Goal: Complete application form

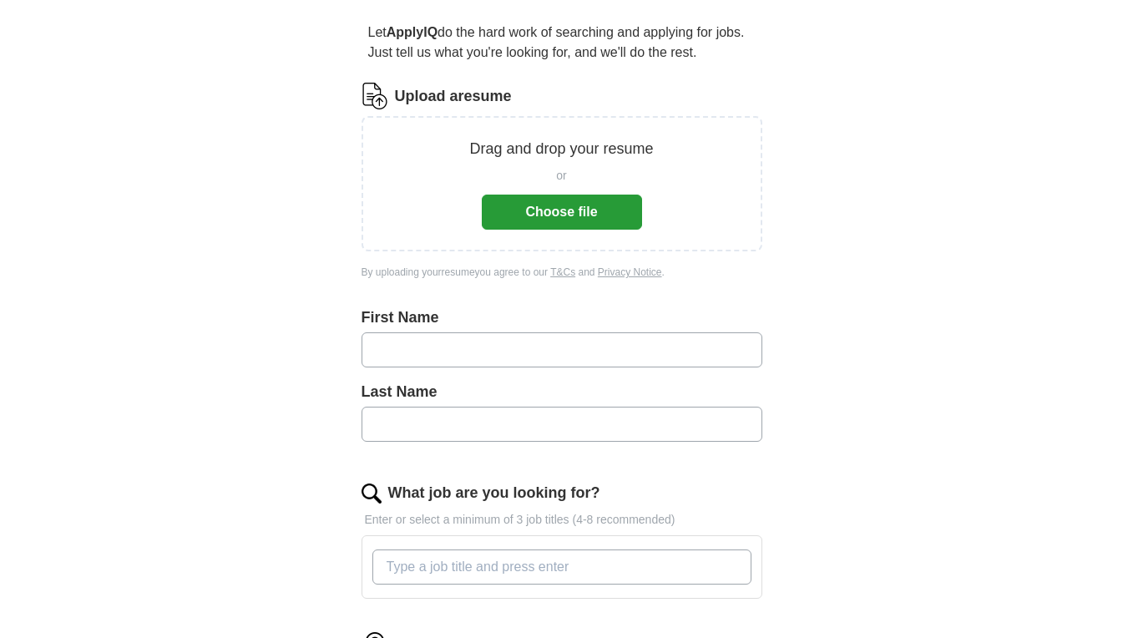
scroll to position [148, 0]
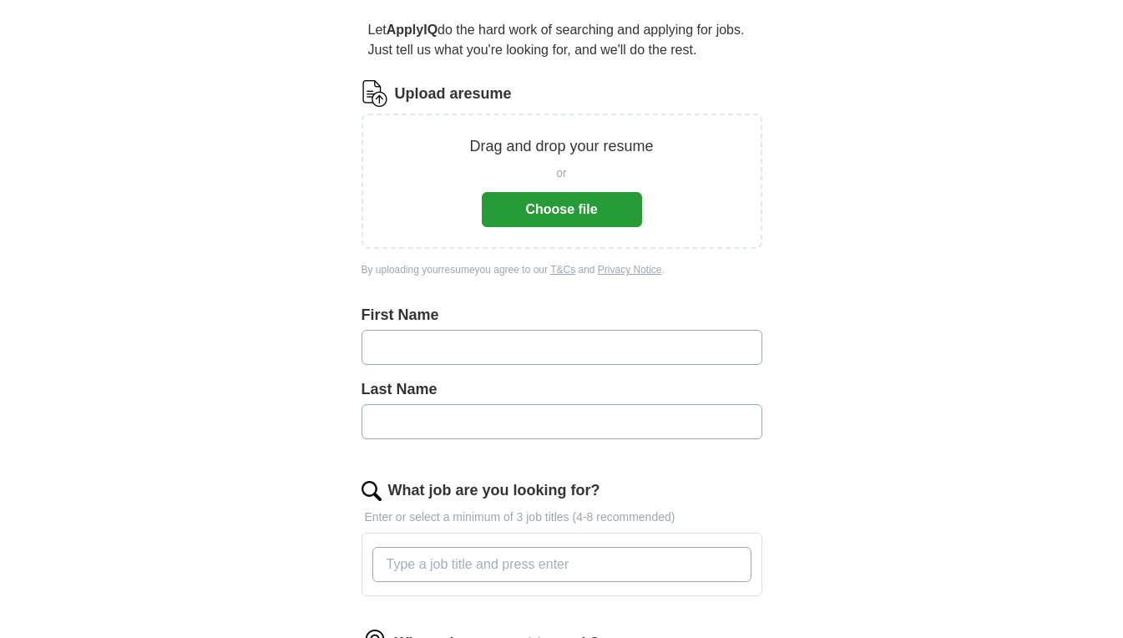
click at [553, 205] on button "Choose file" at bounding box center [562, 209] width 160 height 35
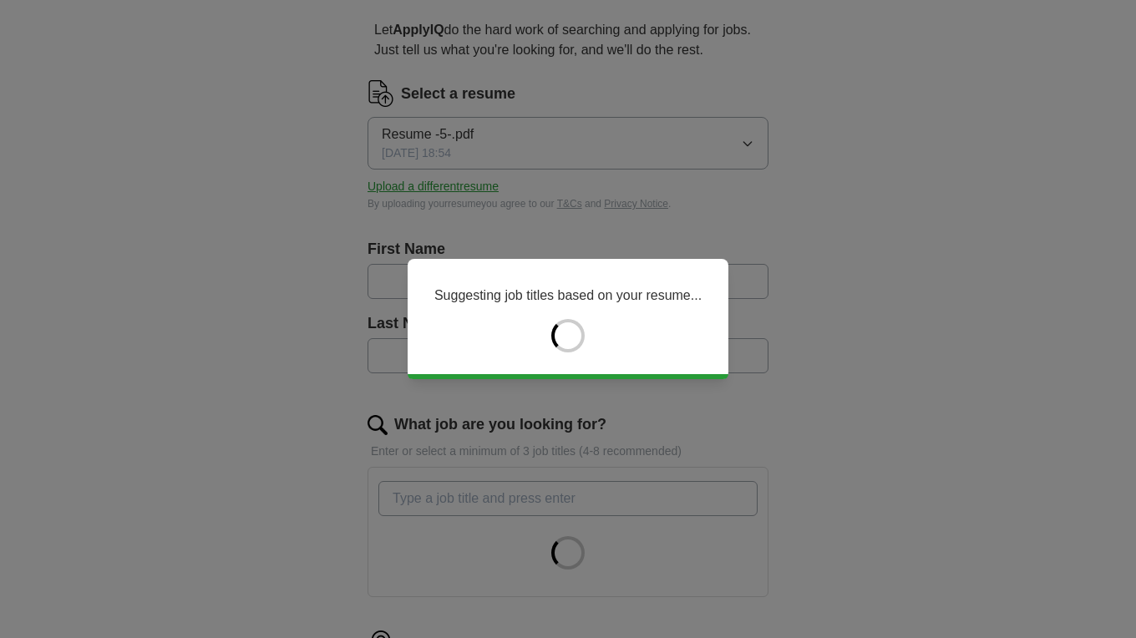
type input "******"
type input "********"
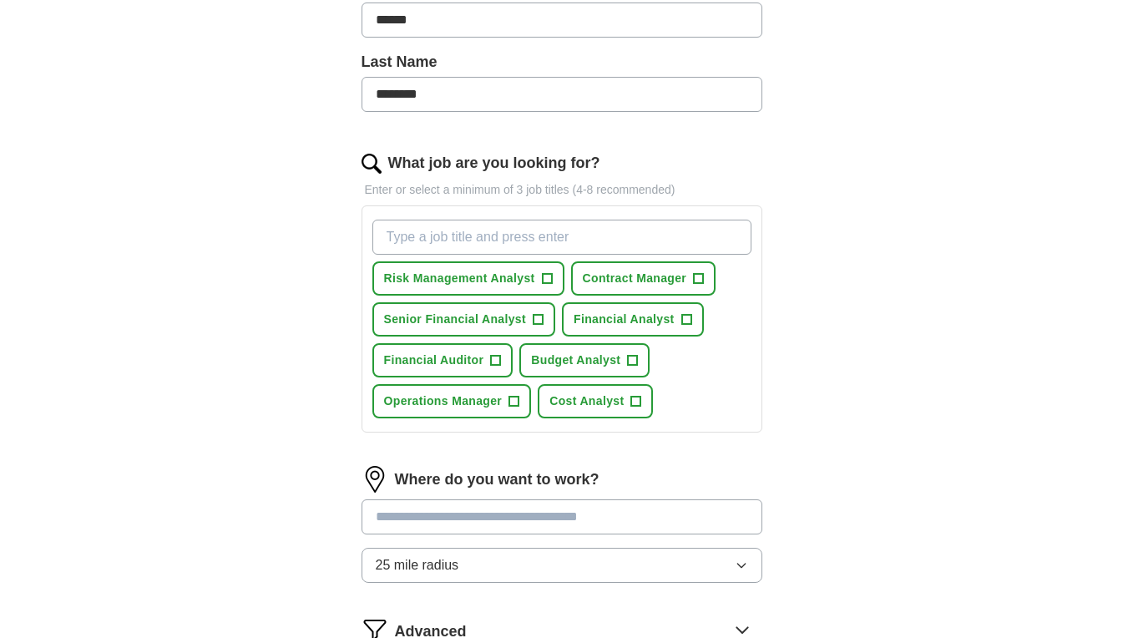
scroll to position [410, 0]
click at [692, 316] on span "+" at bounding box center [687, 318] width 10 height 13
click at [636, 359] on span "+" at bounding box center [633, 359] width 10 height 13
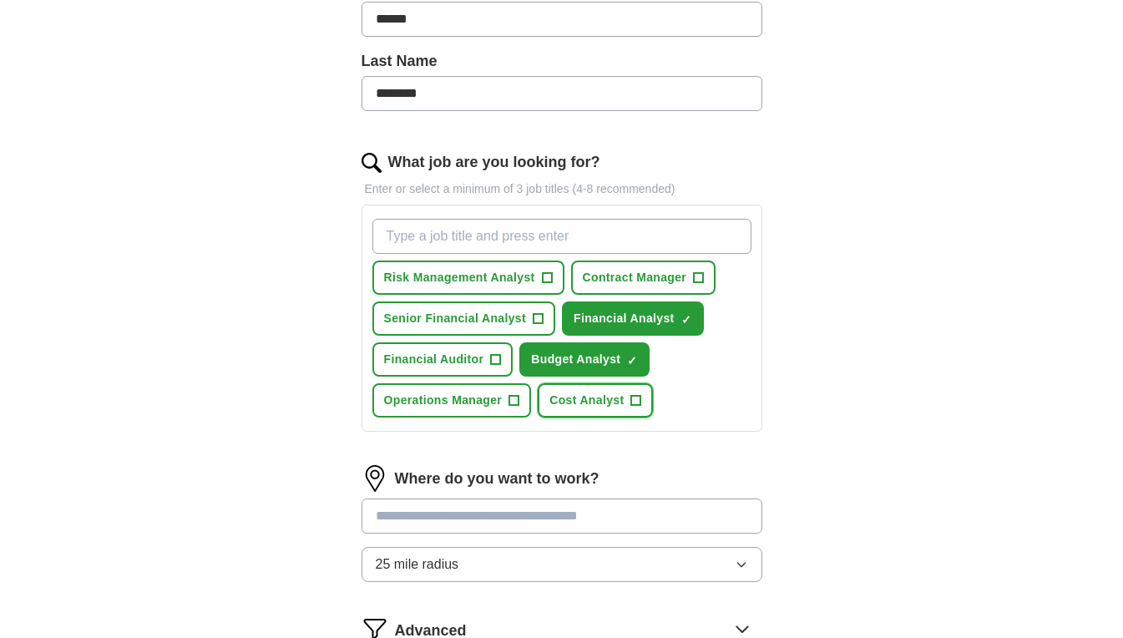
click at [639, 397] on span "+" at bounding box center [636, 400] width 10 height 13
click at [548, 275] on span "+" at bounding box center [547, 277] width 10 height 13
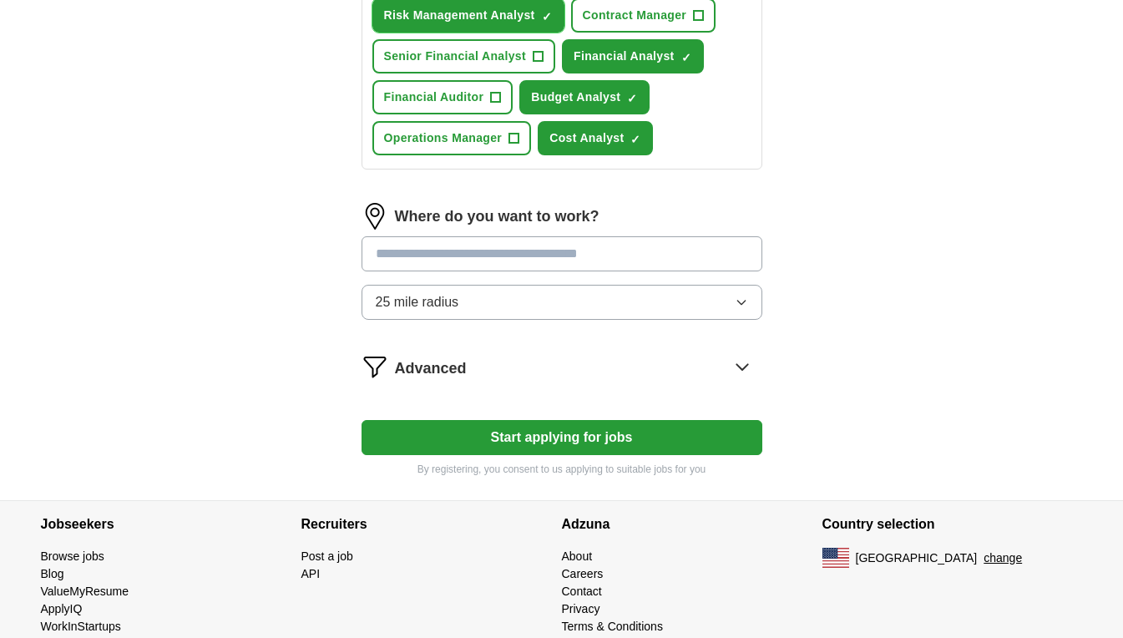
scroll to position [674, 0]
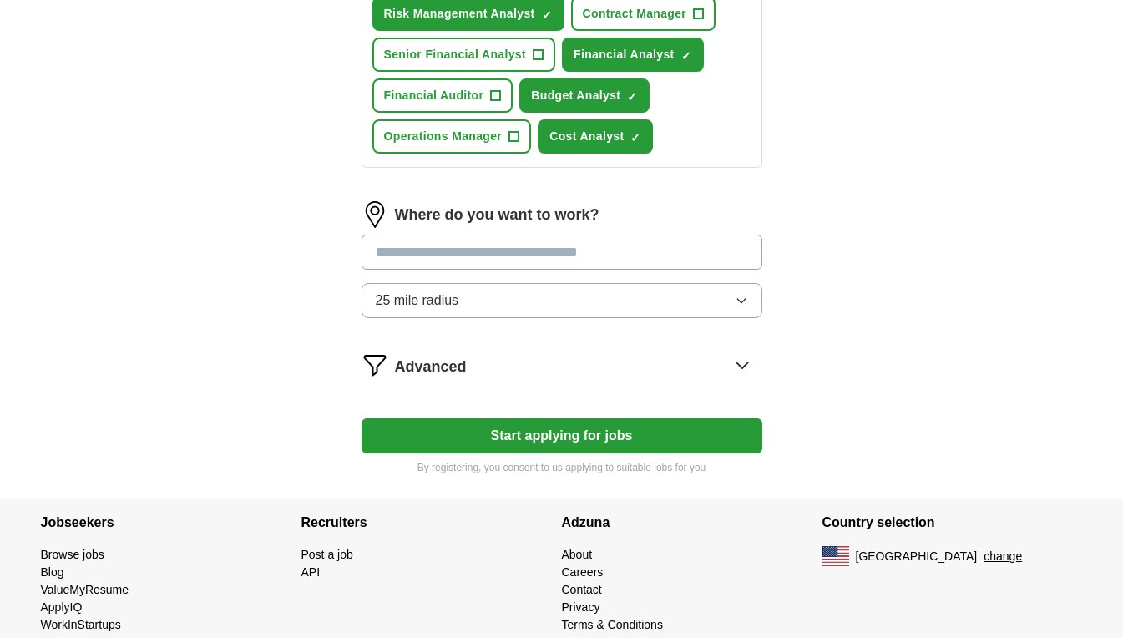
click at [540, 253] on input at bounding box center [562, 252] width 401 height 35
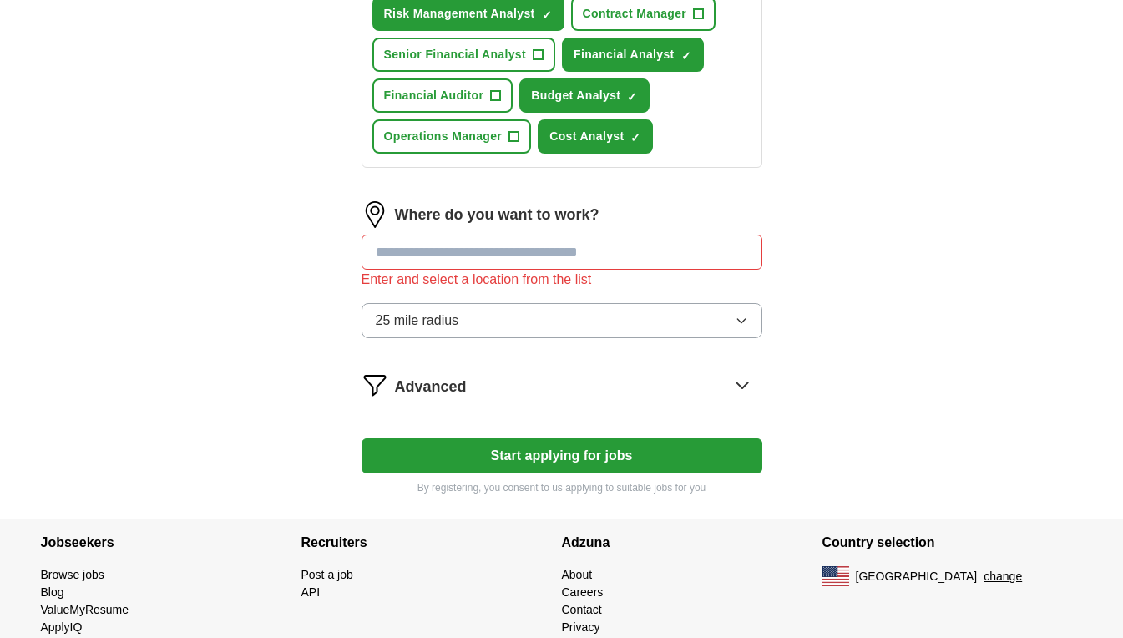
click at [636, 291] on div "Where do you want to work? Enter and select a location from the list 25 mile ra…" at bounding box center [562, 276] width 401 height 150
click at [656, 253] on input at bounding box center [562, 252] width 401 height 35
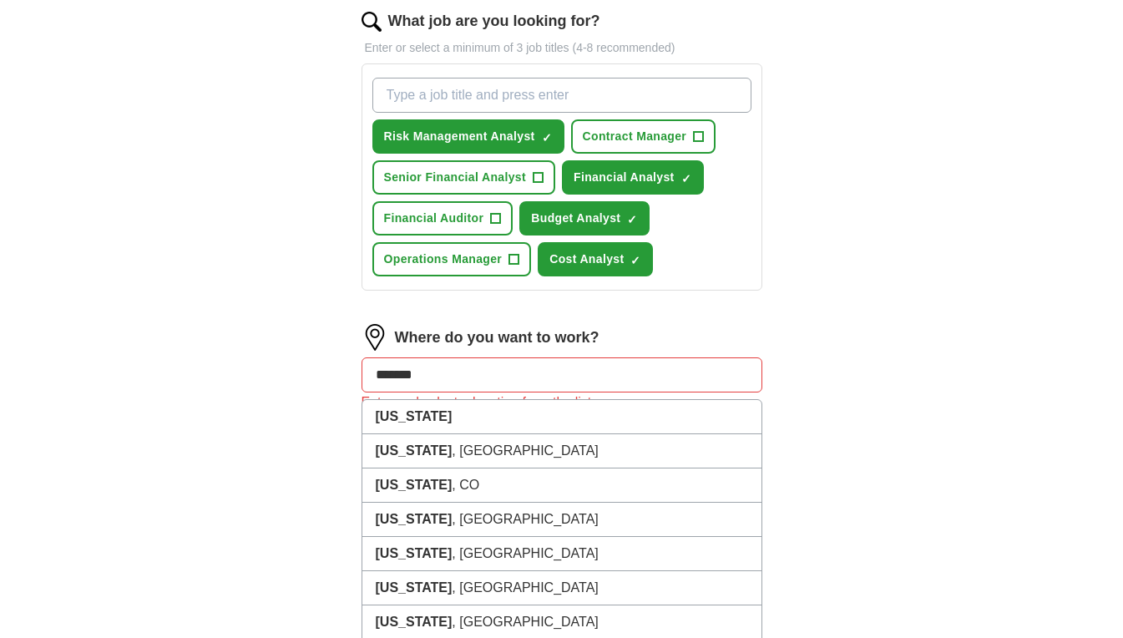
scroll to position [550, 0]
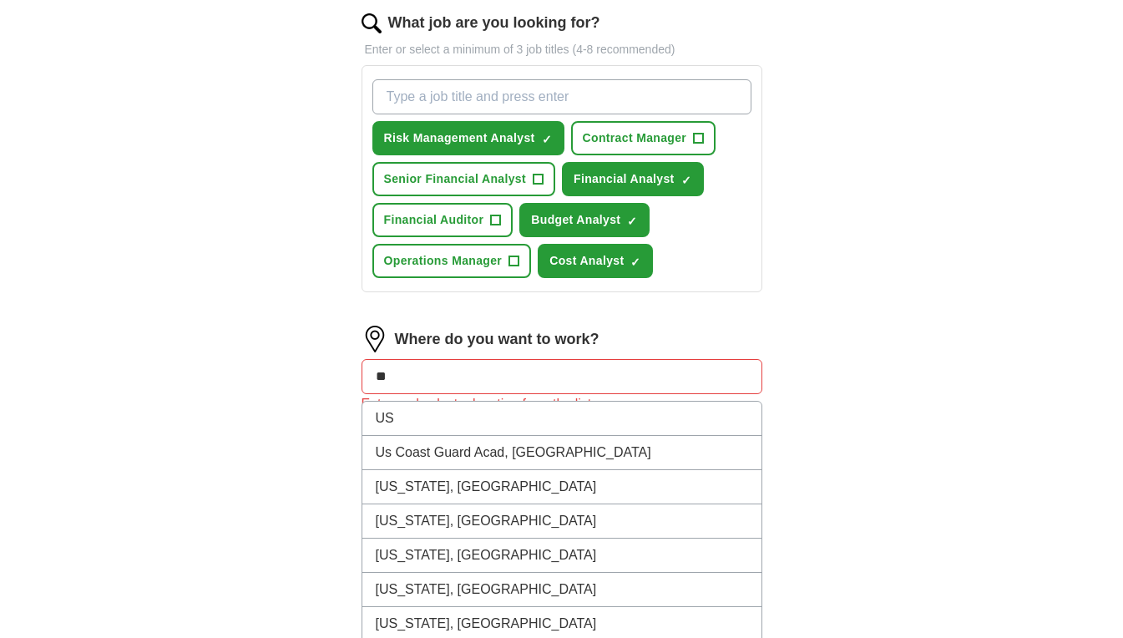
type input "*"
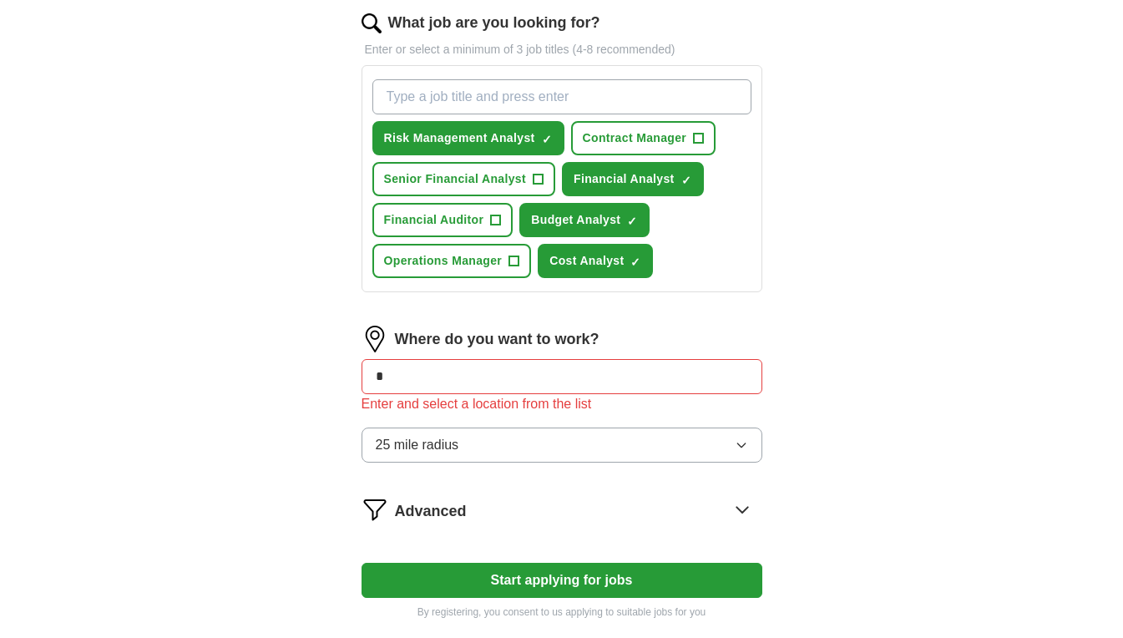
type input "**"
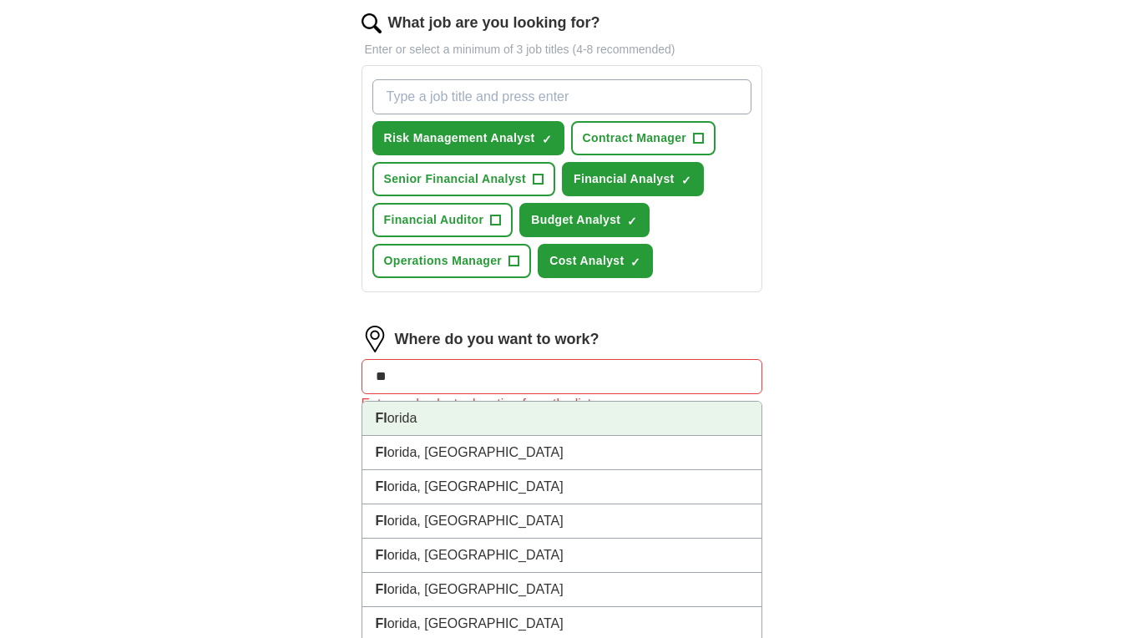
click at [467, 411] on li "Fl orida" at bounding box center [561, 419] width 399 height 34
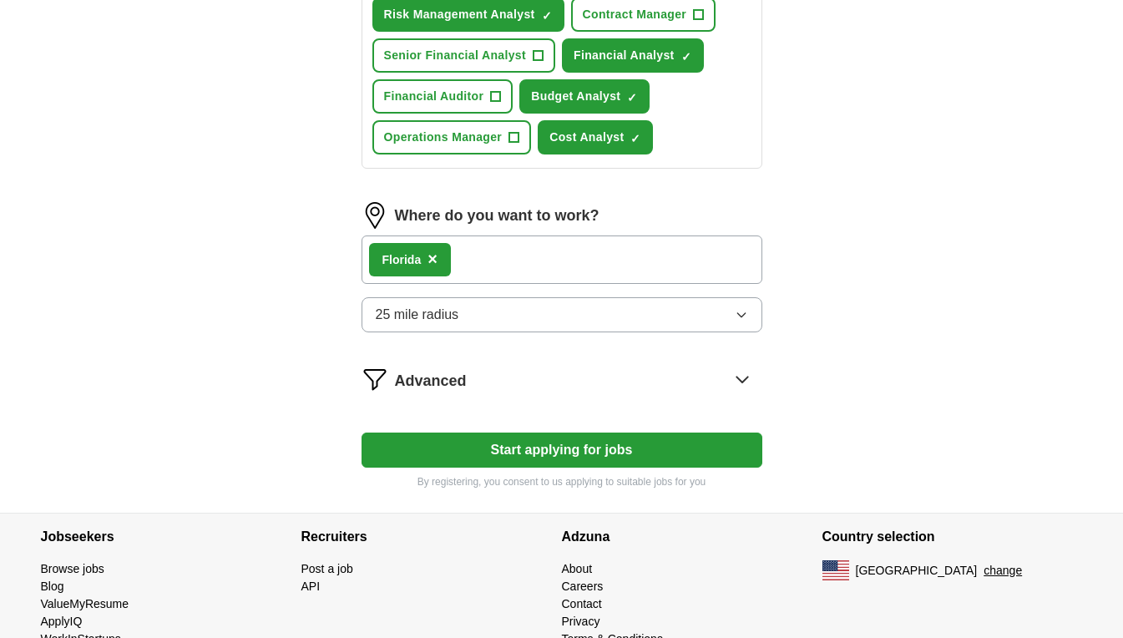
scroll to position [673, 0]
click at [440, 325] on button "25 mile radius" at bounding box center [562, 314] width 401 height 35
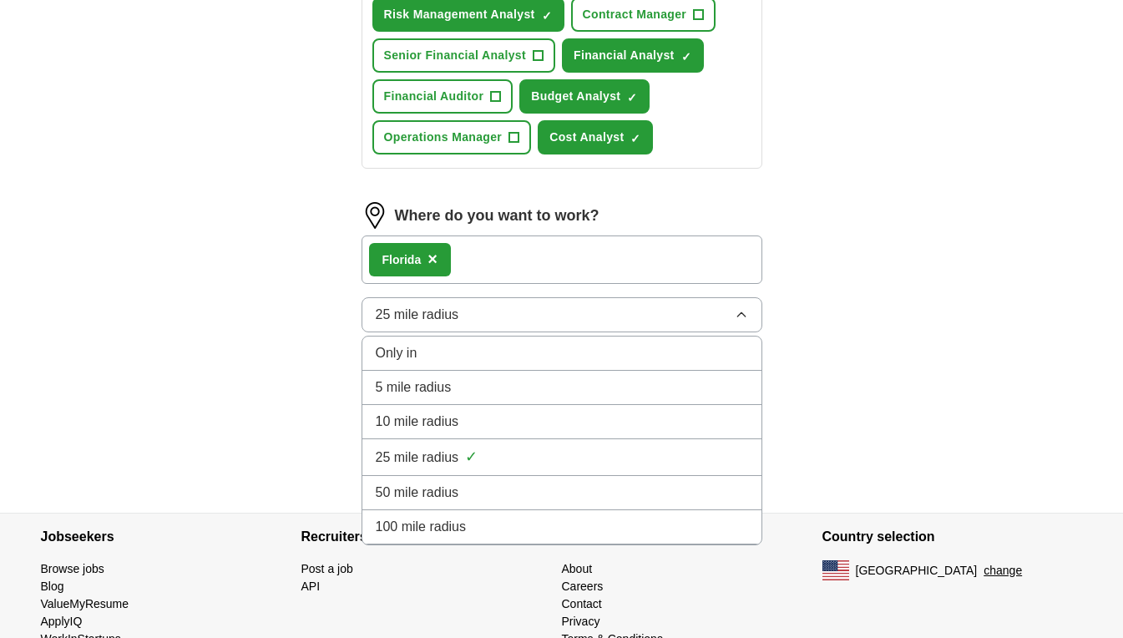
click at [446, 352] on div "Only in" at bounding box center [562, 353] width 373 height 20
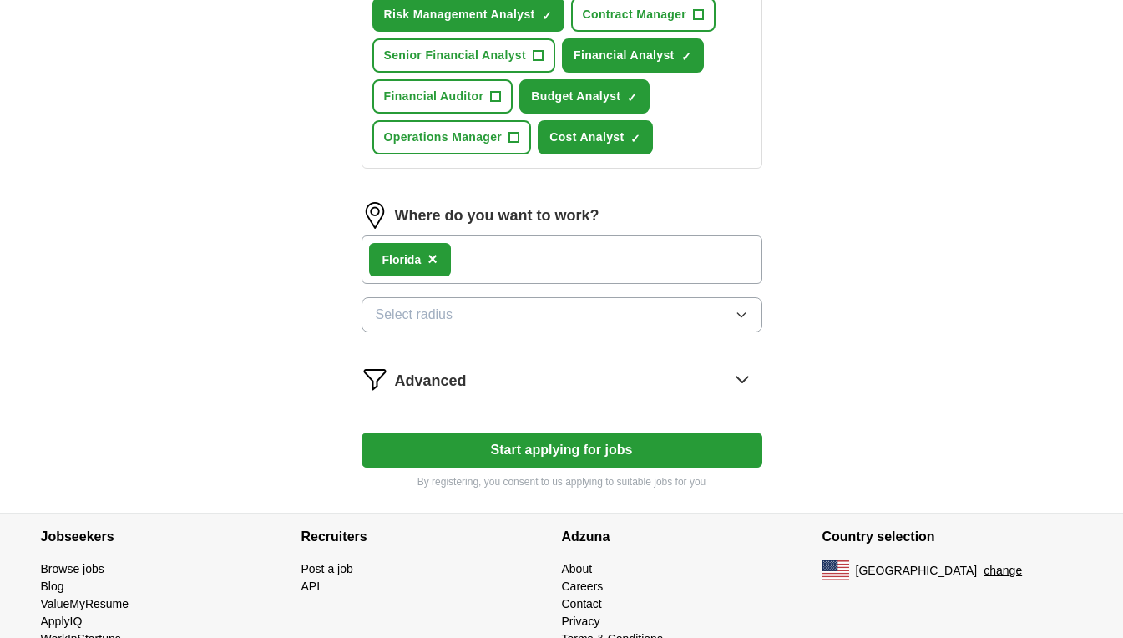
click at [476, 317] on button "Select radius" at bounding box center [562, 314] width 401 height 35
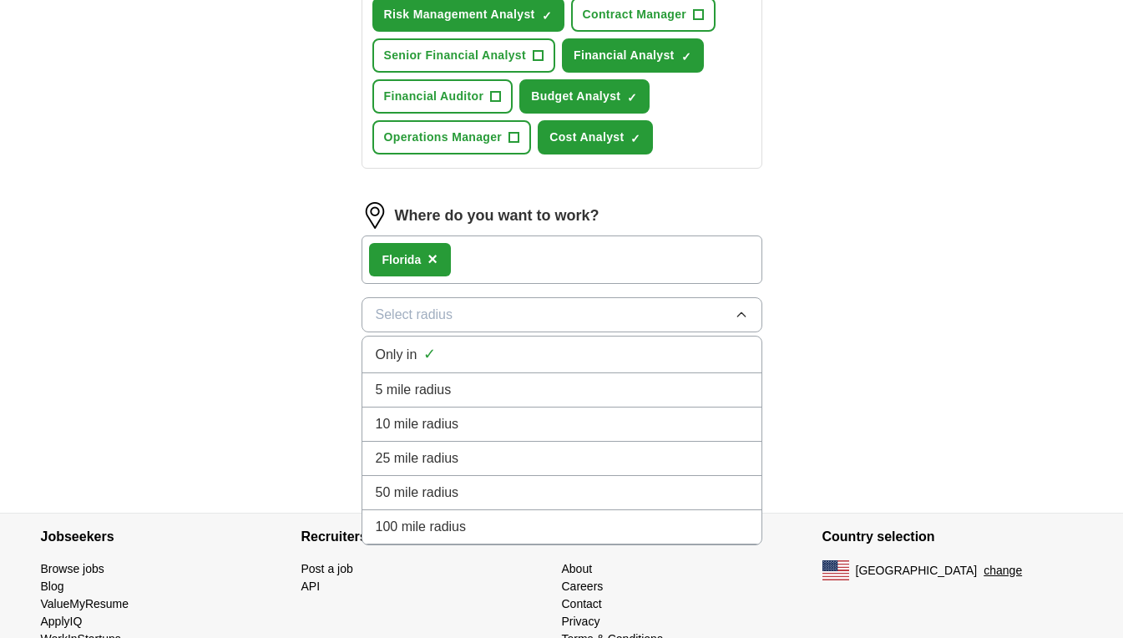
click at [440, 444] on li "25 mile radius" at bounding box center [561, 459] width 399 height 34
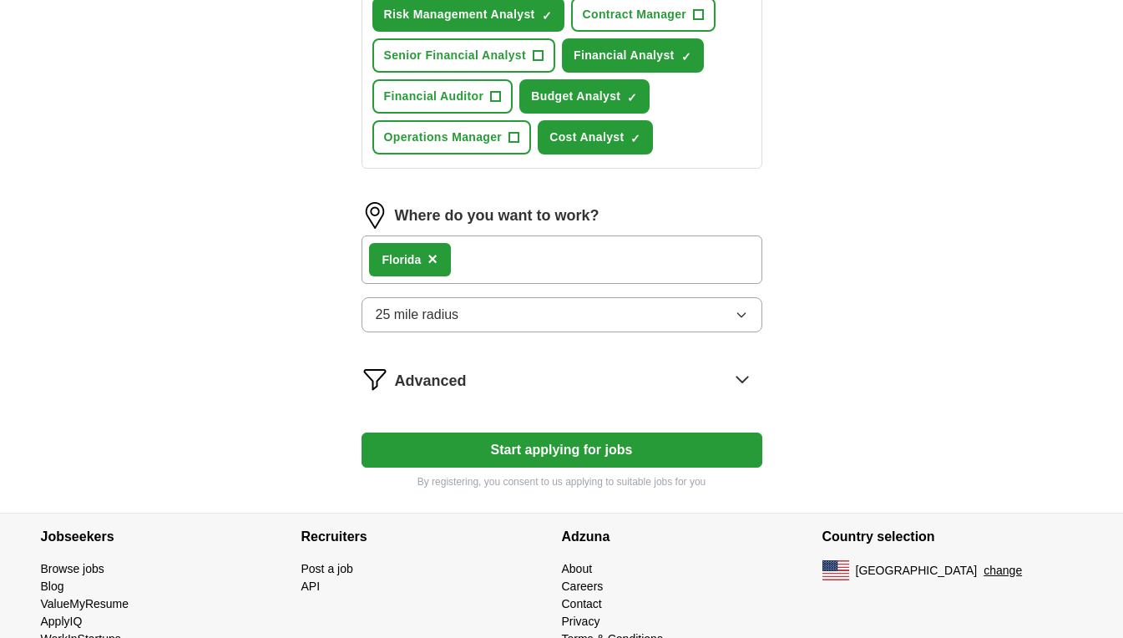
click at [560, 449] on button "Start applying for jobs" at bounding box center [562, 450] width 401 height 35
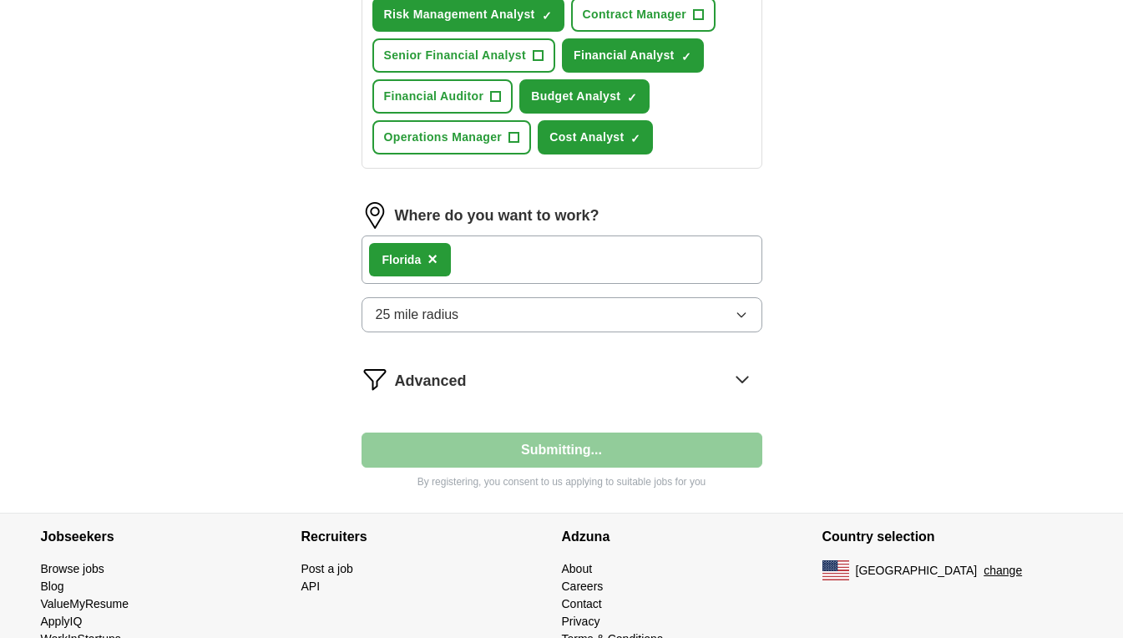
select select "**"
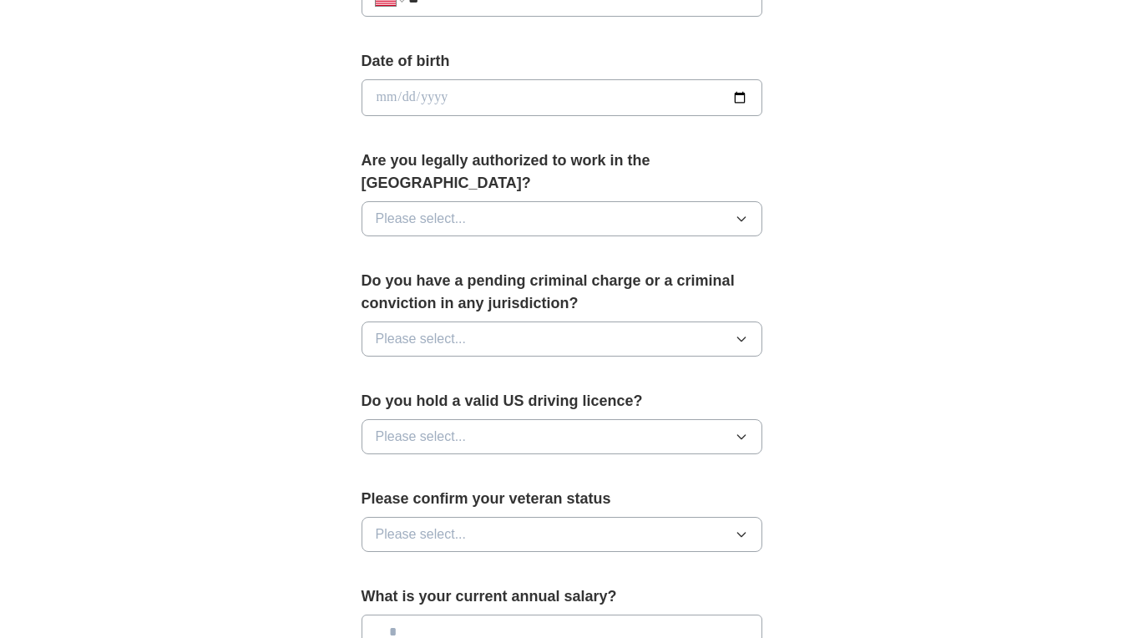
scroll to position [725, 0]
click at [557, 200] on button "Please select..." at bounding box center [562, 217] width 401 height 35
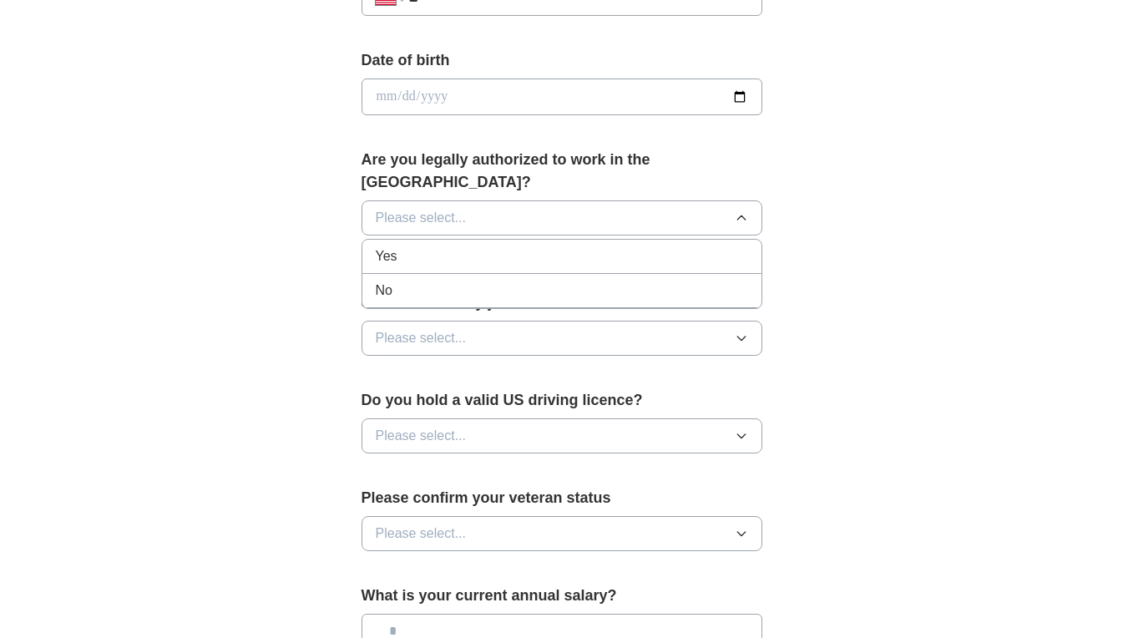
click at [441, 246] on div "Yes" at bounding box center [562, 256] width 373 height 20
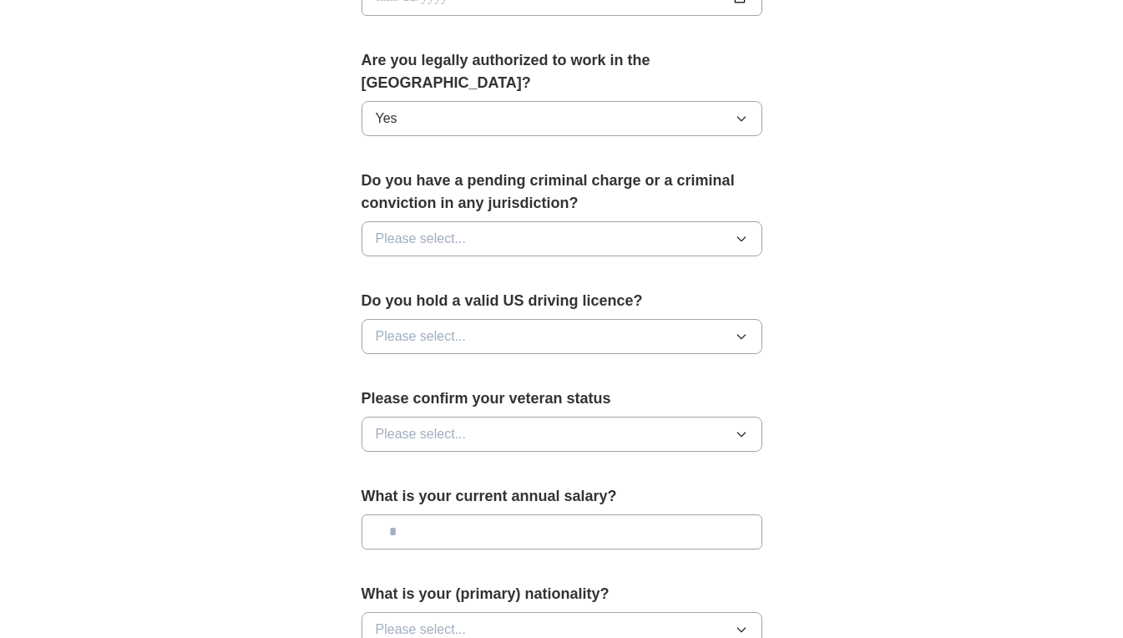
scroll to position [825, 0]
click at [516, 221] on button "Please select..." at bounding box center [562, 238] width 401 height 35
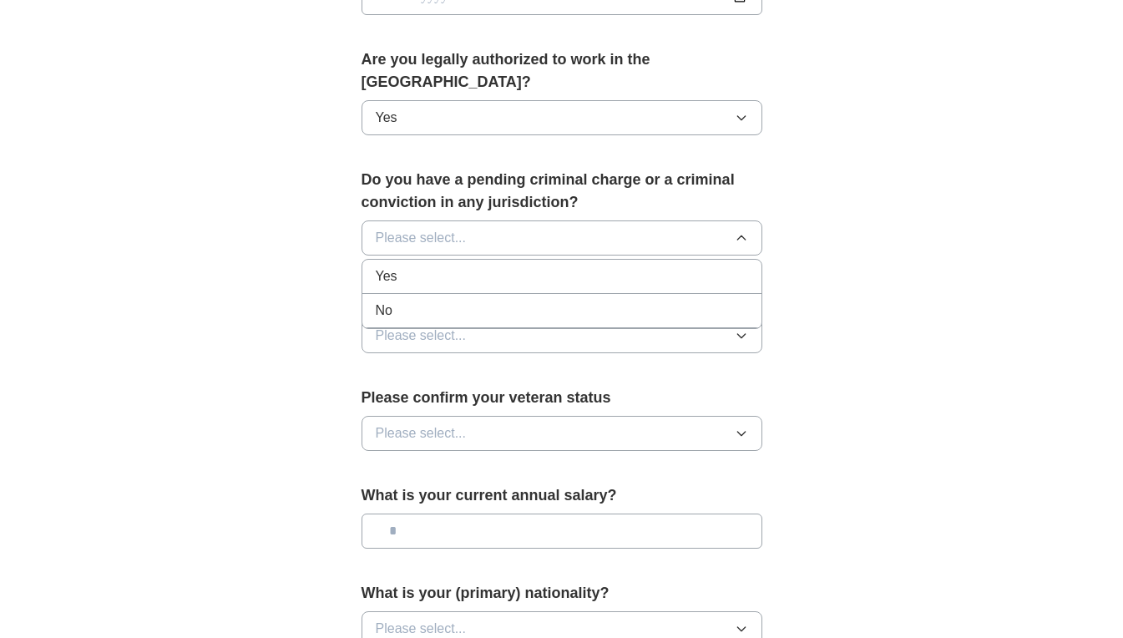
drag, startPoint x: 433, startPoint y: 292, endPoint x: 456, endPoint y: 291, distance: 23.4
click at [433, 301] on div "No" at bounding box center [562, 311] width 373 height 20
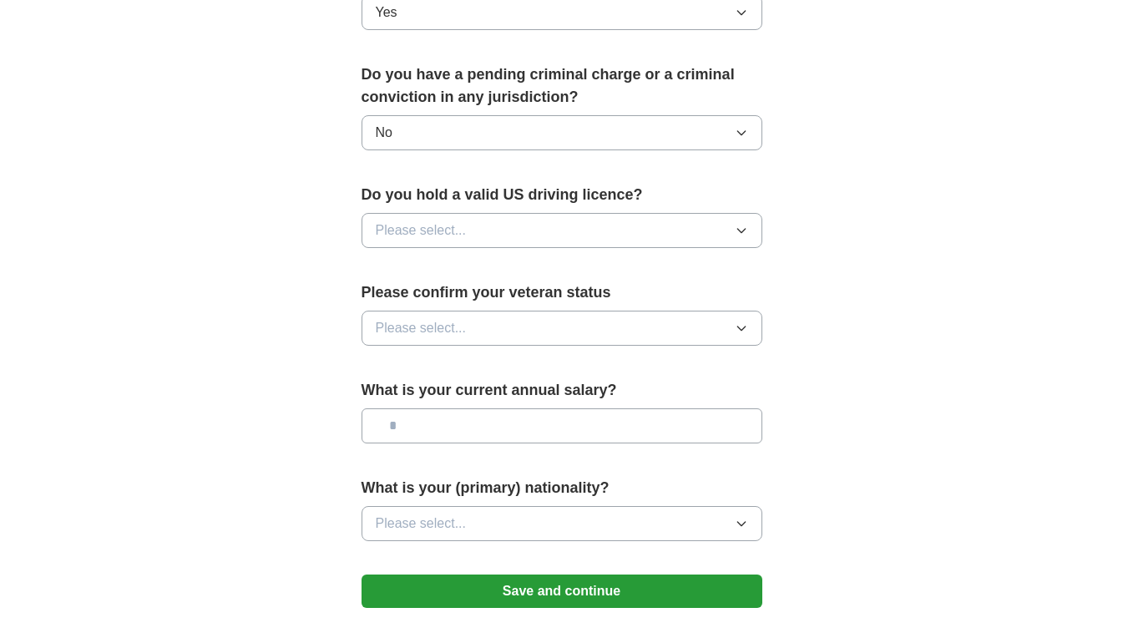
scroll to position [931, 0]
click at [515, 212] on button "Please select..." at bounding box center [562, 229] width 401 height 35
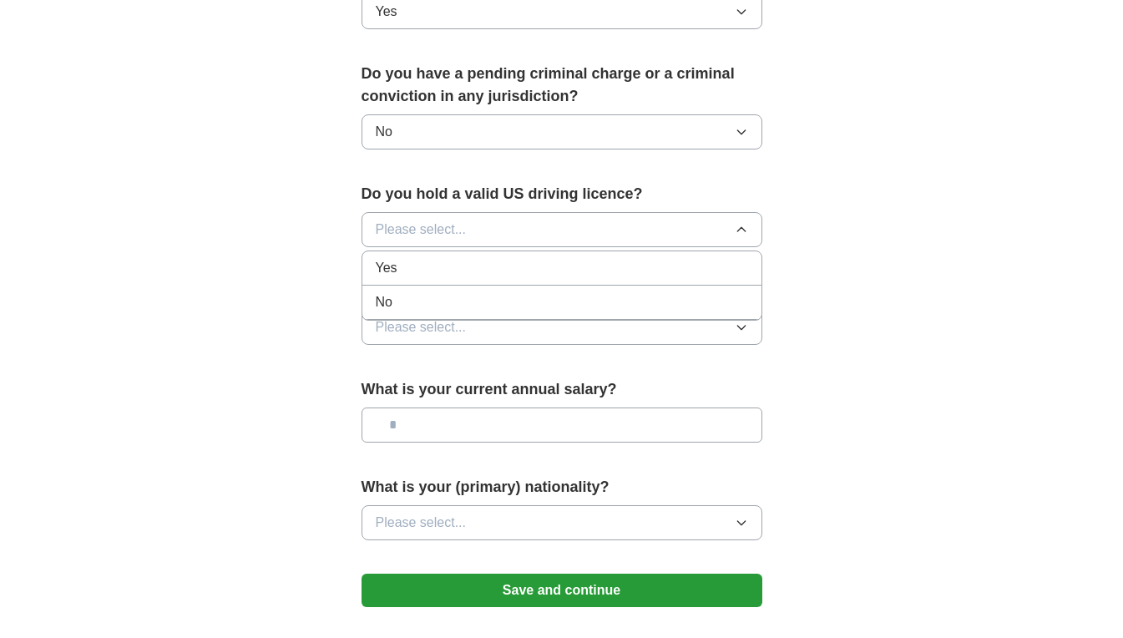
click at [428, 258] on div "Yes" at bounding box center [562, 268] width 373 height 20
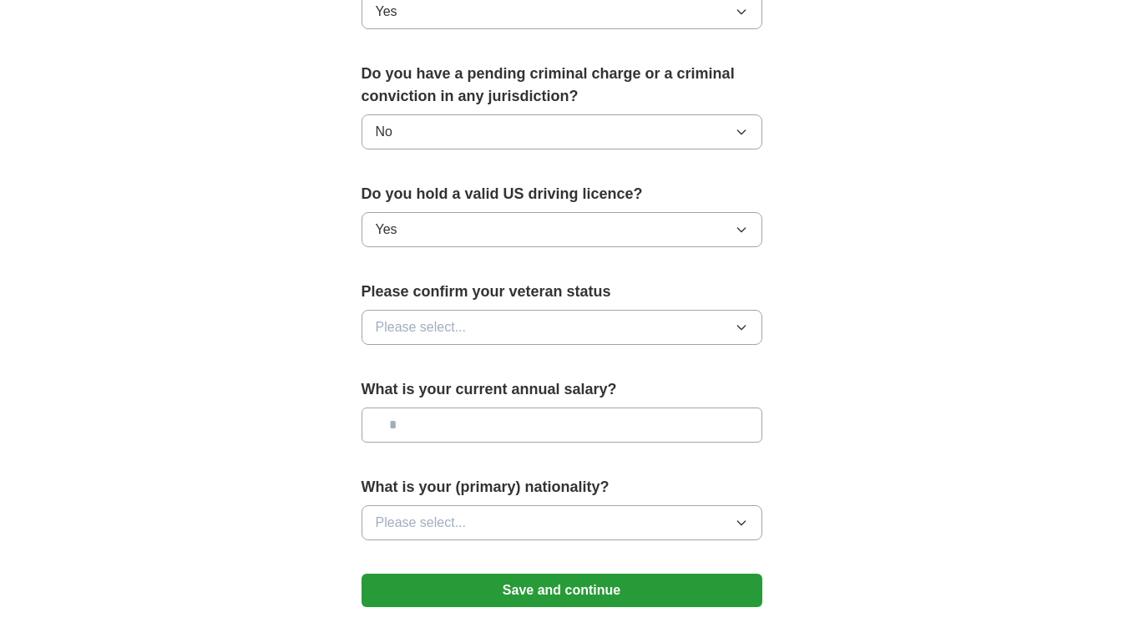
click at [491, 312] on button "Please select..." at bounding box center [562, 327] width 401 height 35
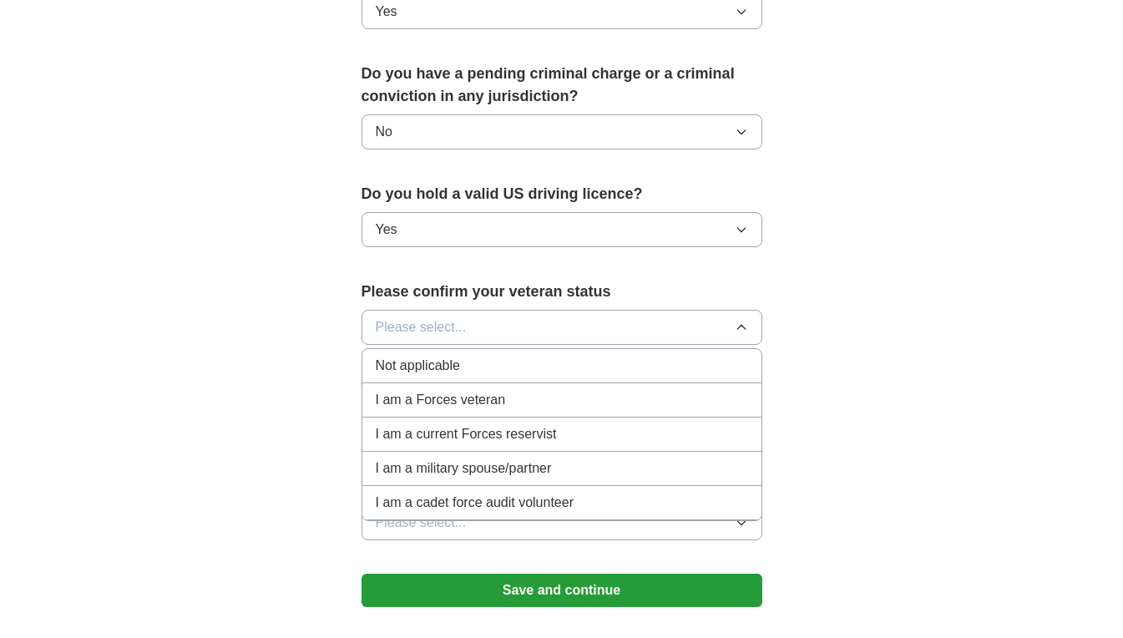
click at [418, 383] on li "I am a Forces veteran" at bounding box center [561, 400] width 399 height 34
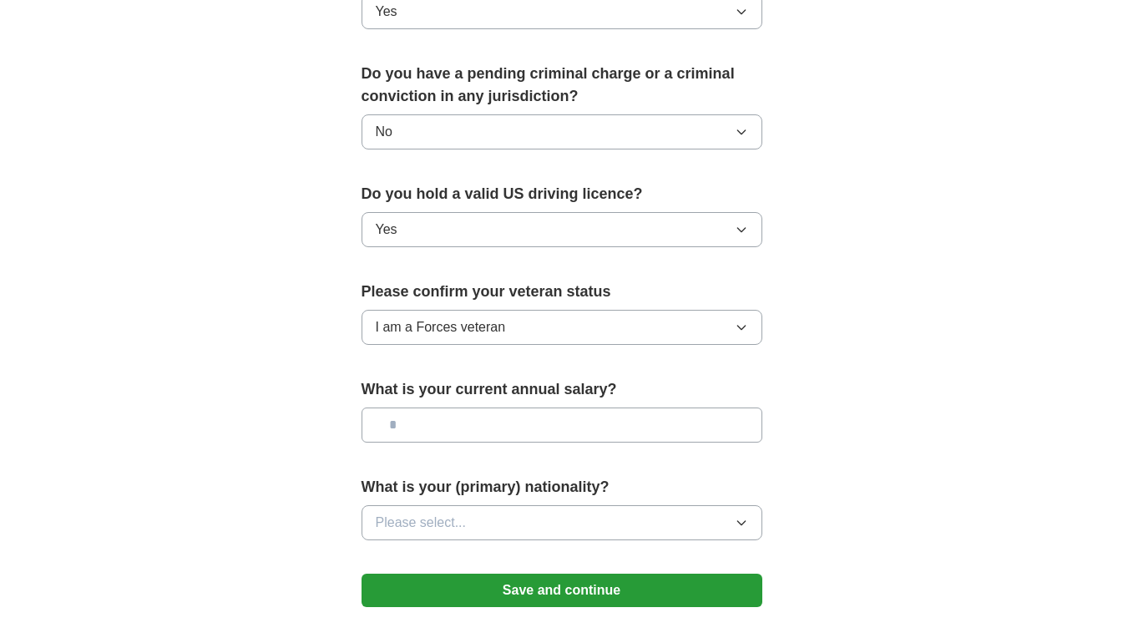
click at [470, 412] on input "text" at bounding box center [562, 425] width 401 height 35
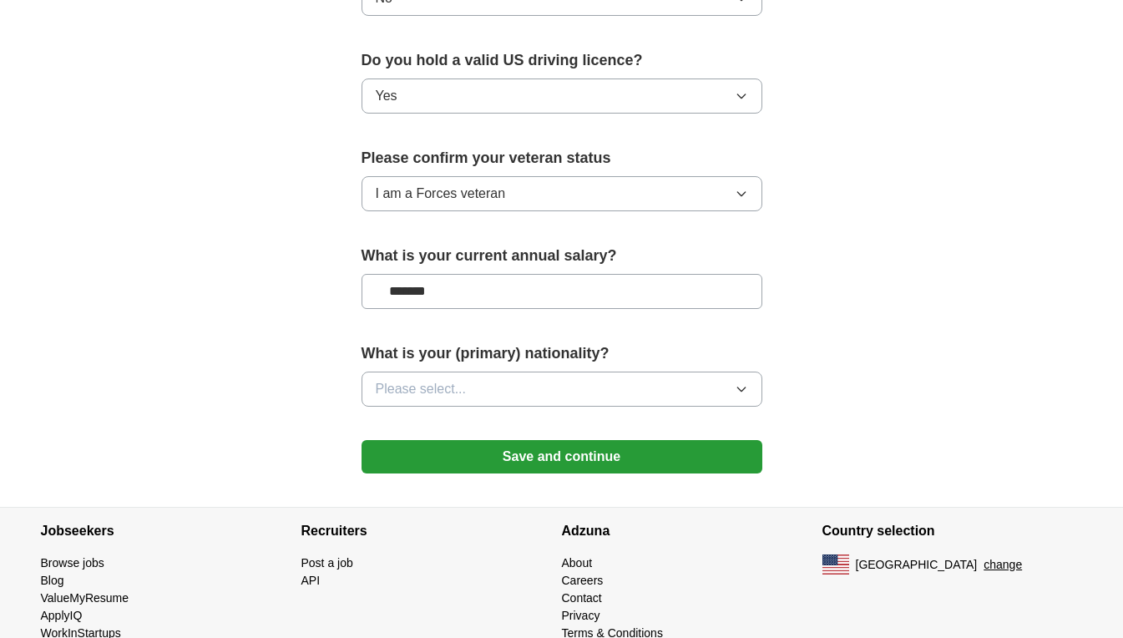
scroll to position [1072, 0]
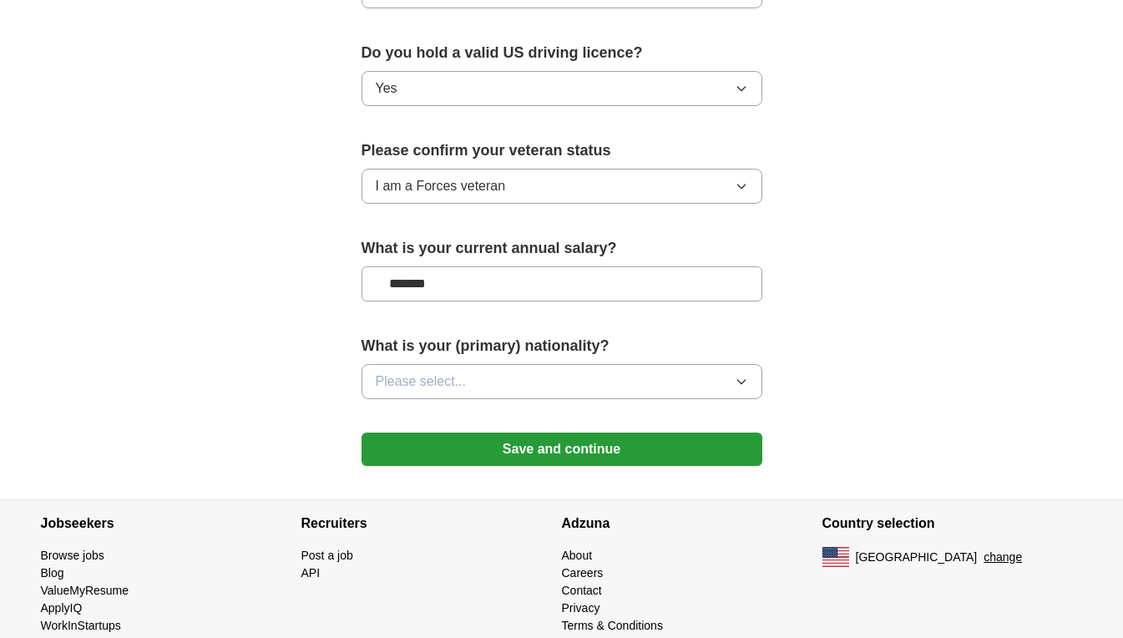
type input "*******"
click at [632, 366] on button "Please select..." at bounding box center [562, 381] width 401 height 35
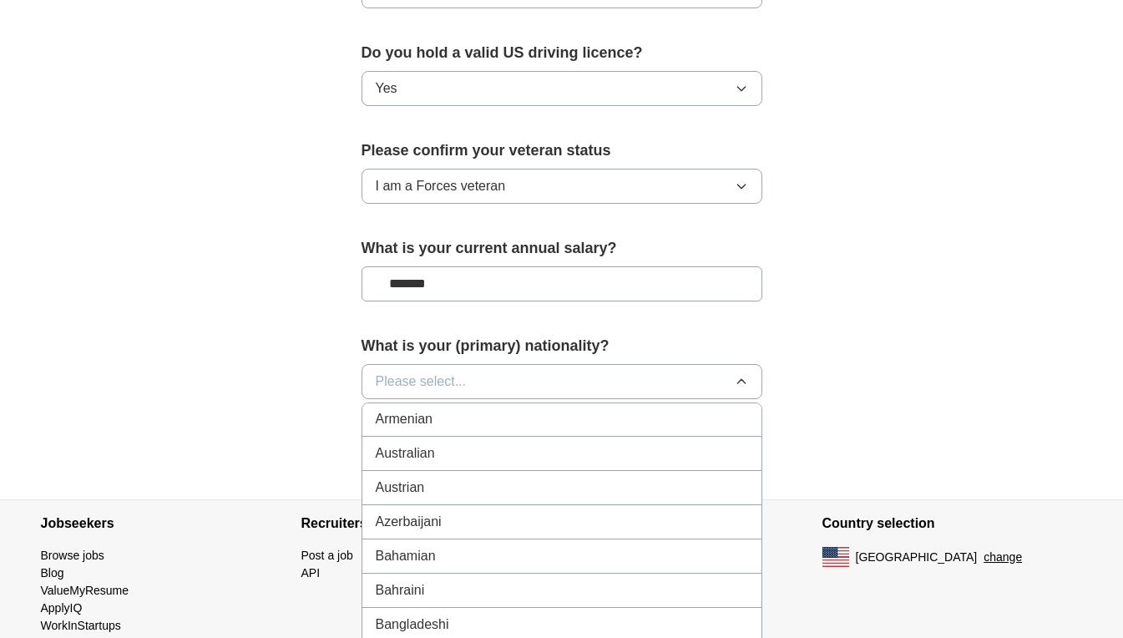
scroll to position [0, 0]
click at [636, 410] on div "American" at bounding box center [562, 420] width 373 height 20
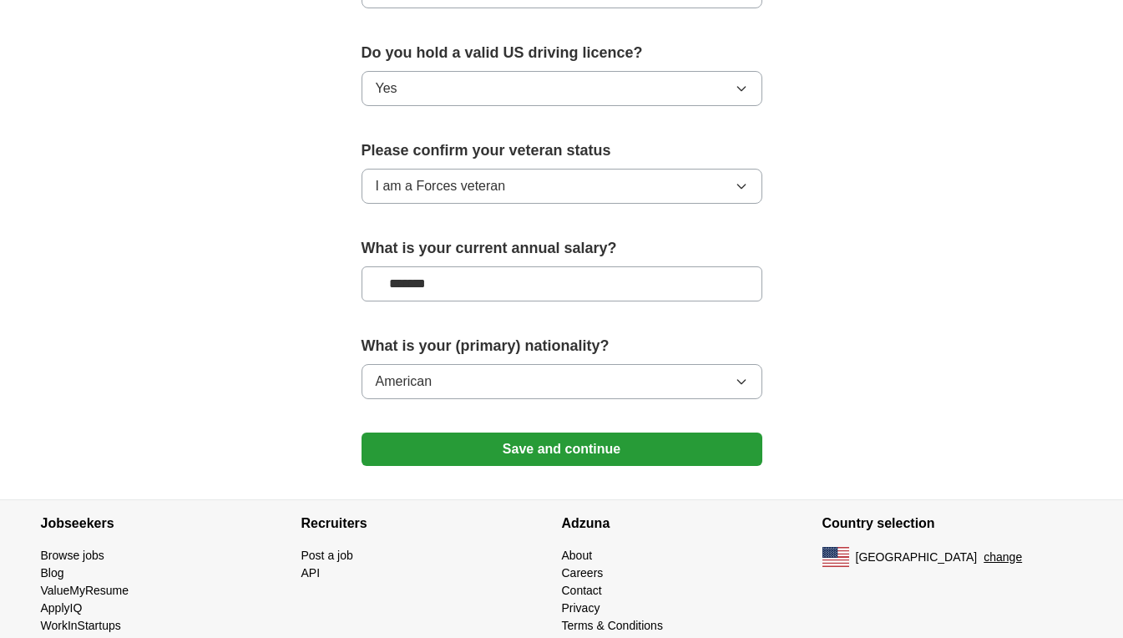
click at [601, 433] on button "Save and continue" at bounding box center [562, 449] width 401 height 33
